Goal: Find specific page/section: Find specific page/section

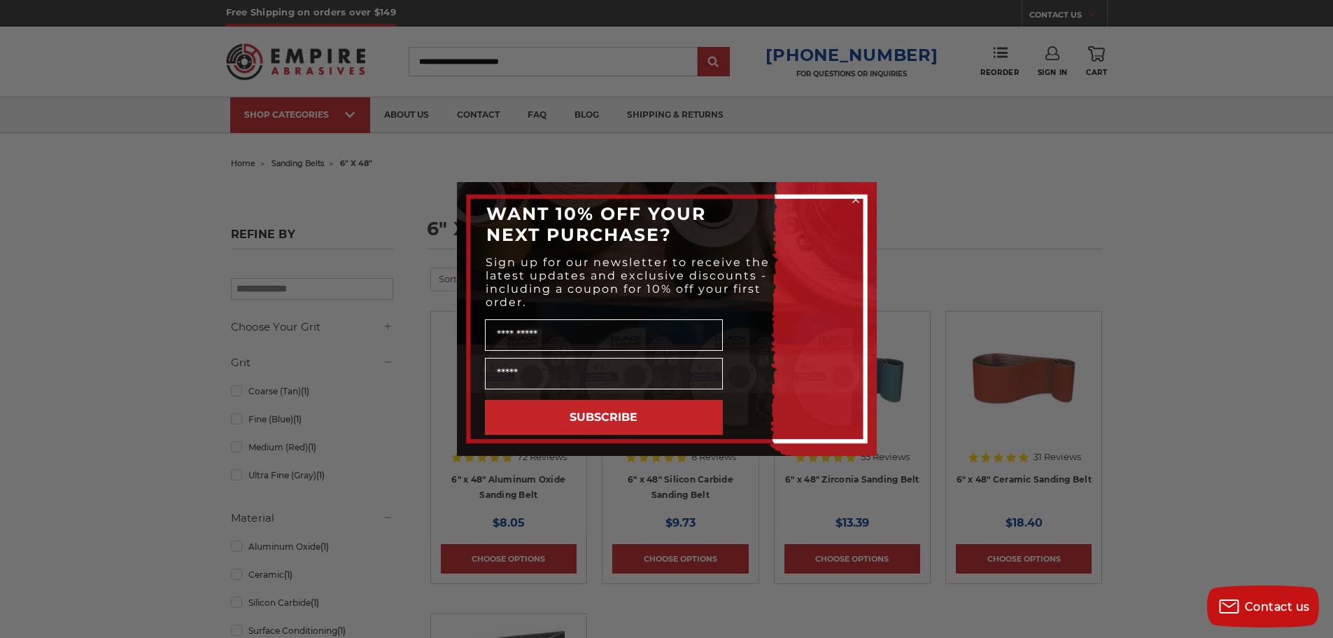
click at [857, 199] on icon "Close dialog" at bounding box center [856, 200] width 6 height 6
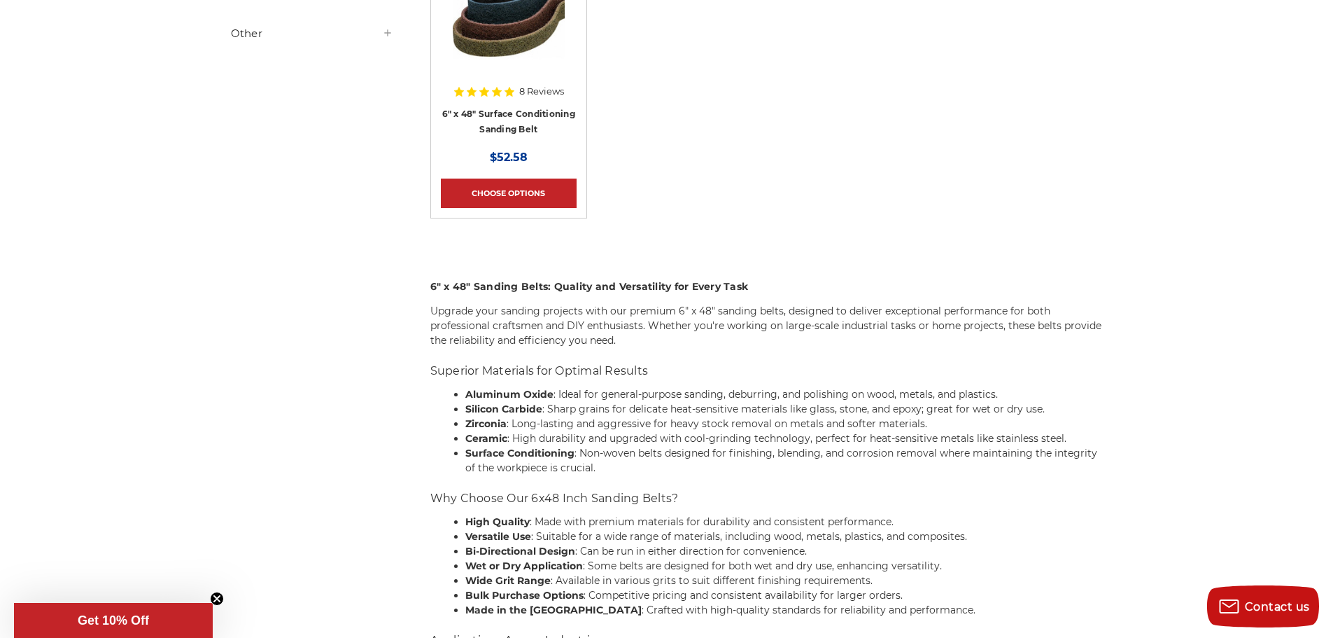
scroll to position [630, 0]
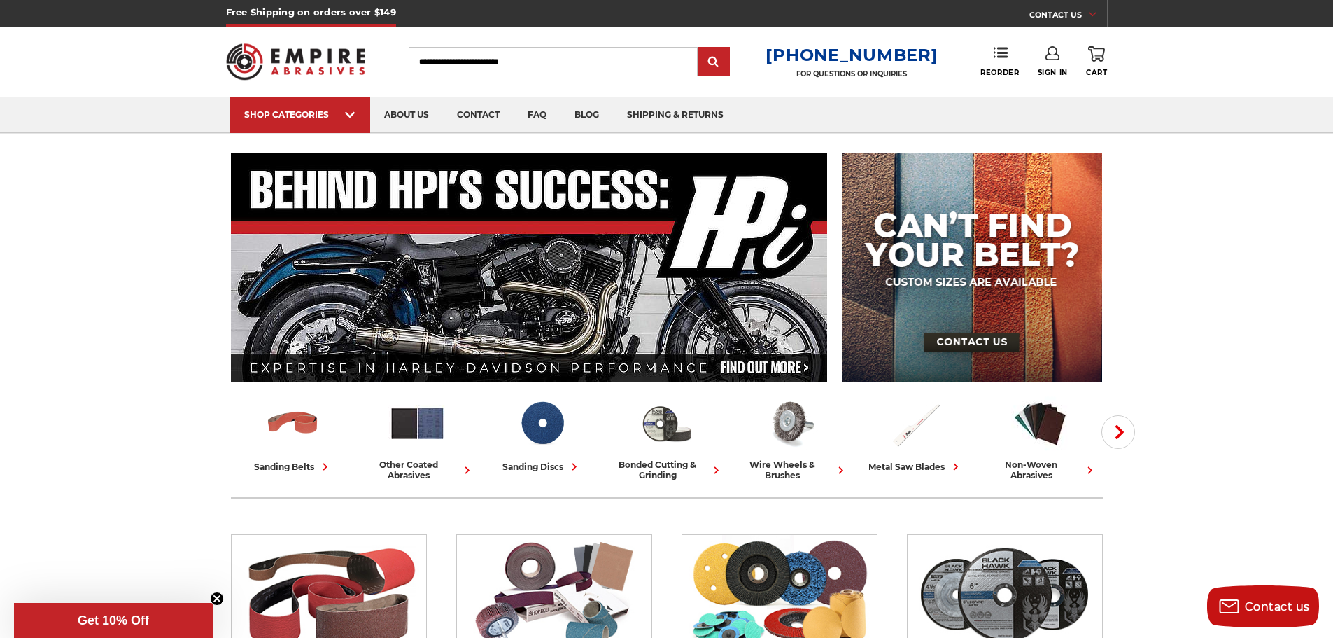
click at [312, 64] on img at bounding box center [296, 61] width 140 height 55
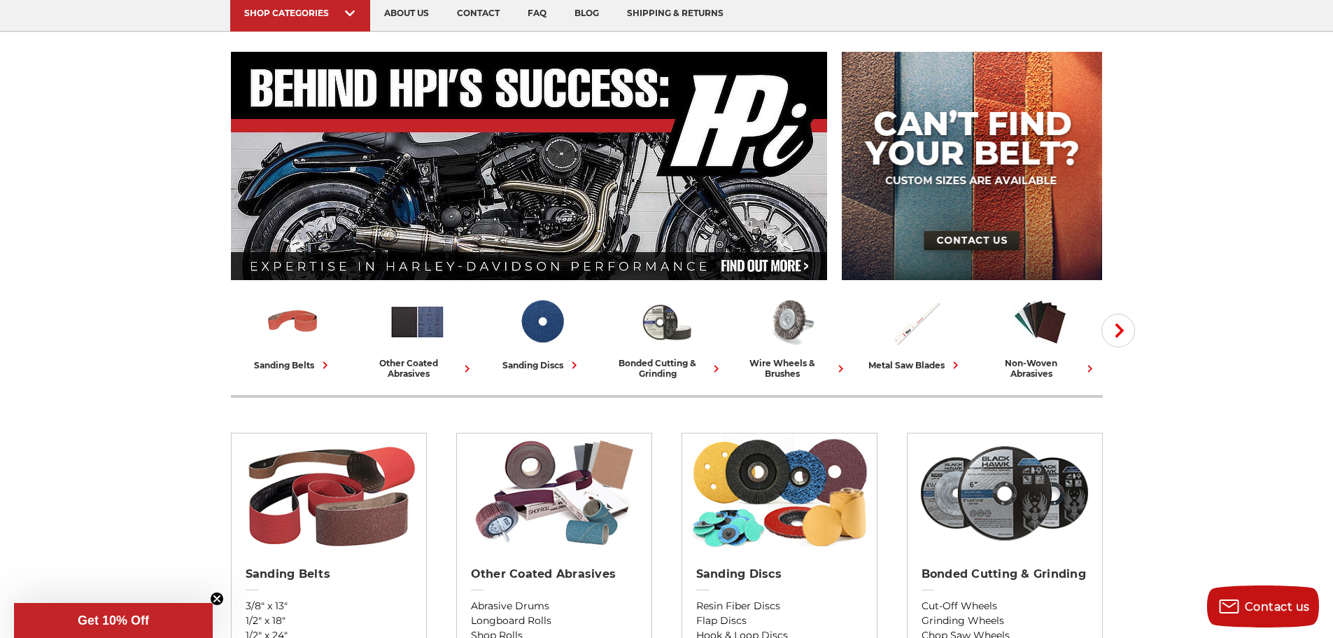
scroll to position [70, 0]
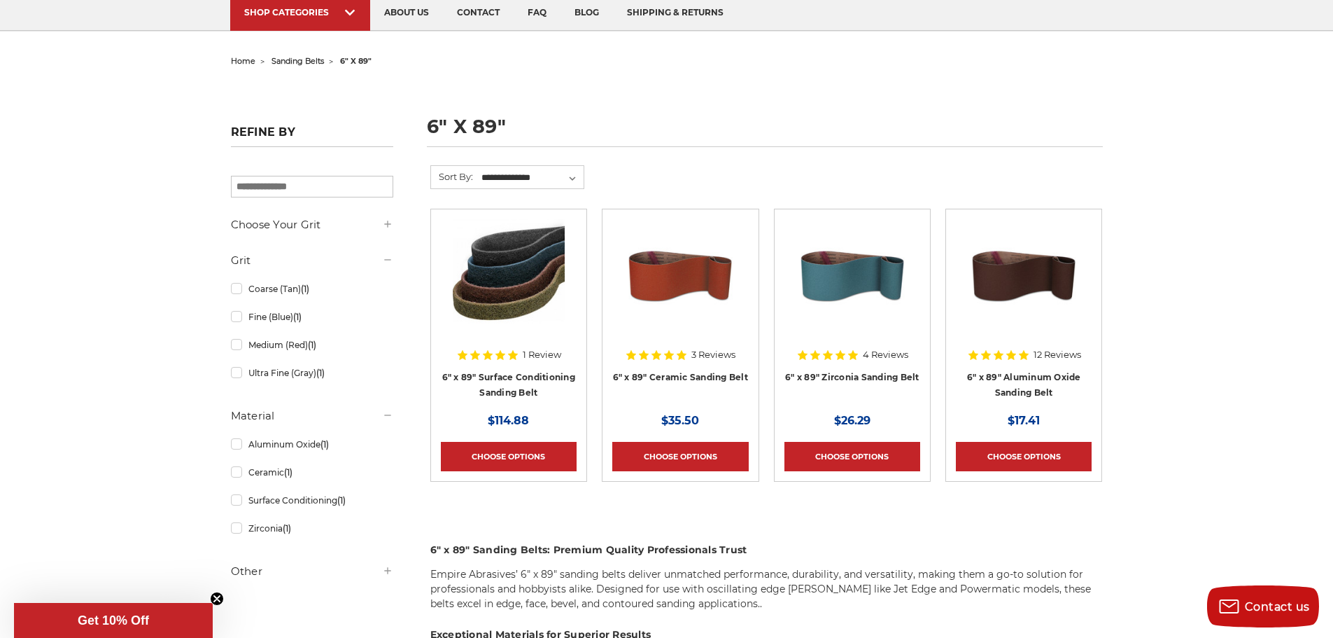
scroll to position [70, 0]
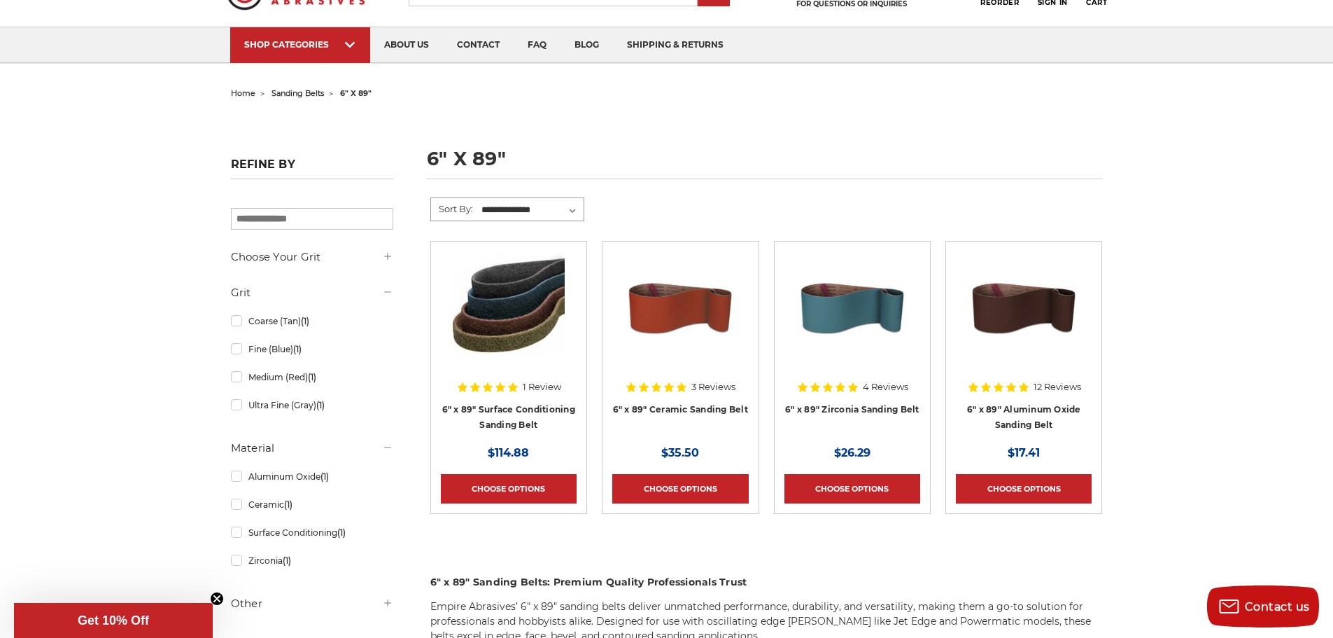
click at [575, 209] on select "**********" at bounding box center [531, 209] width 104 height 21
click at [362, 220] on input "search" at bounding box center [312, 219] width 162 height 22
click at [573, 209] on select "**********" at bounding box center [531, 209] width 104 height 21
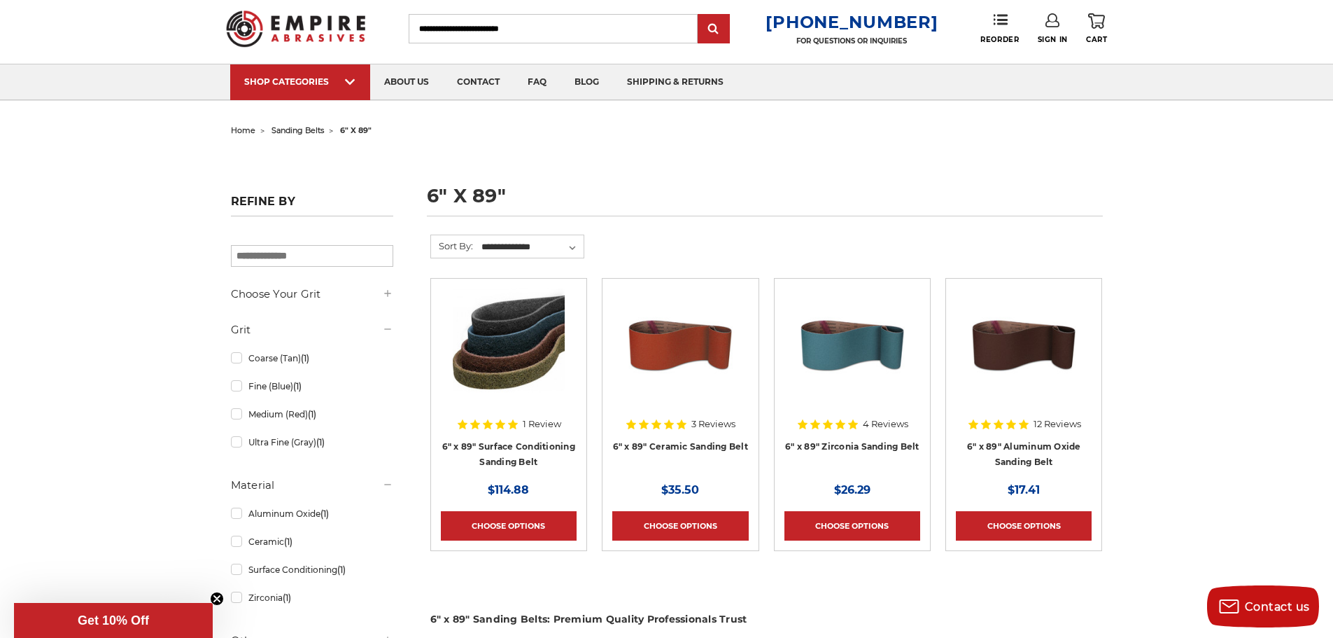
scroll to position [0, 0]
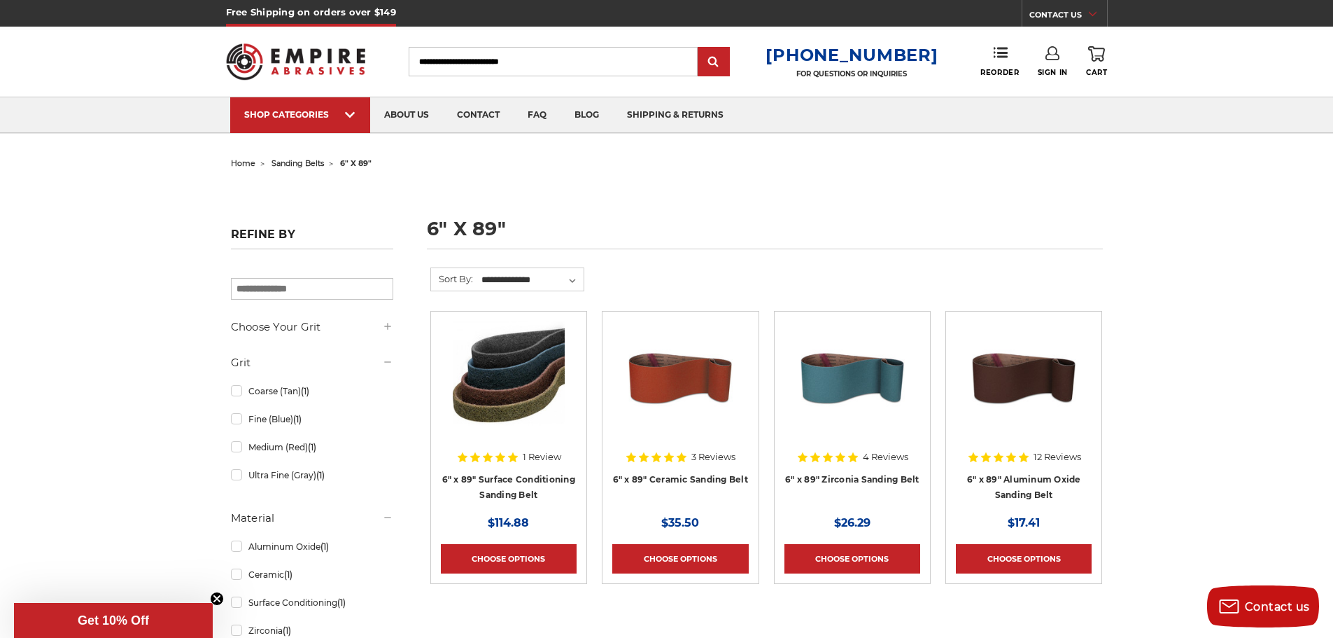
click at [699, 198] on div "home sanding belts 6" x 89" 6" x 89" Refine by × Browse by Choose Your Grit, Gr…" at bounding box center [667, 646] width 990 height 987
click at [510, 225] on h1 "6" x 89"" at bounding box center [765, 234] width 676 height 30
click at [295, 227] on h5 "Refine by" at bounding box center [312, 238] width 162 height 22
click at [386, 157] on ul "home sanding belts 6" x 89"" at bounding box center [667, 163] width 872 height 20
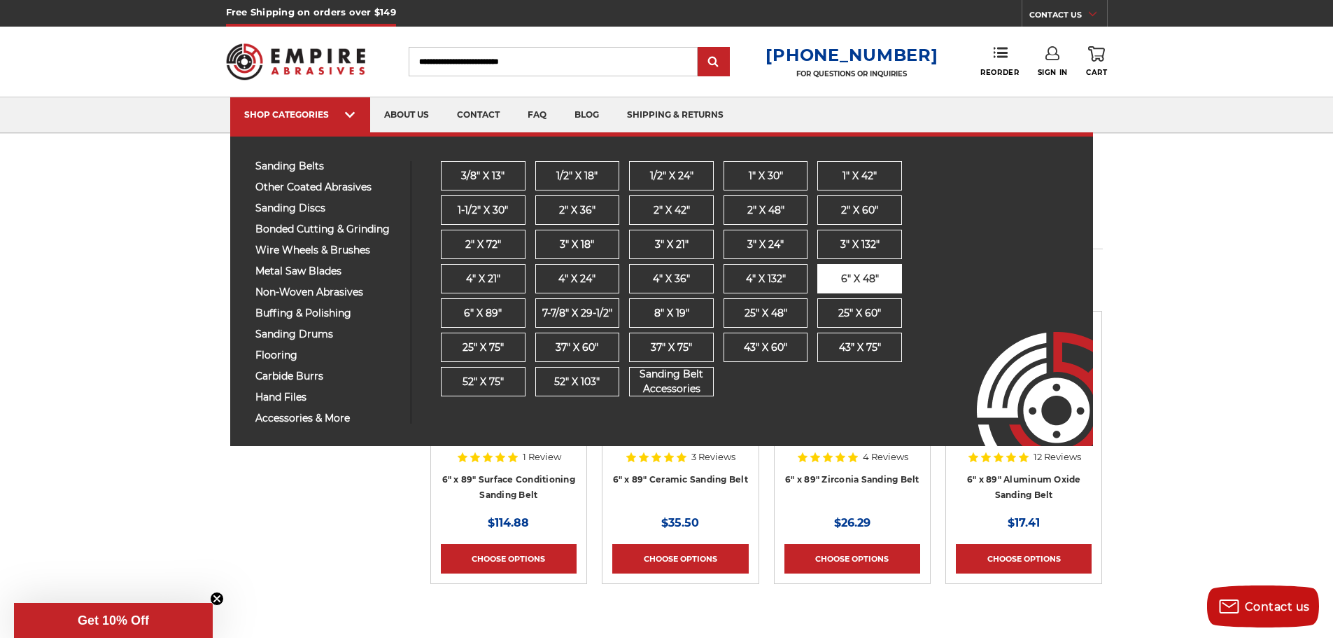
click at [859, 278] on span "6" x 48"" at bounding box center [860, 279] width 38 height 15
